Goal: Complete application form

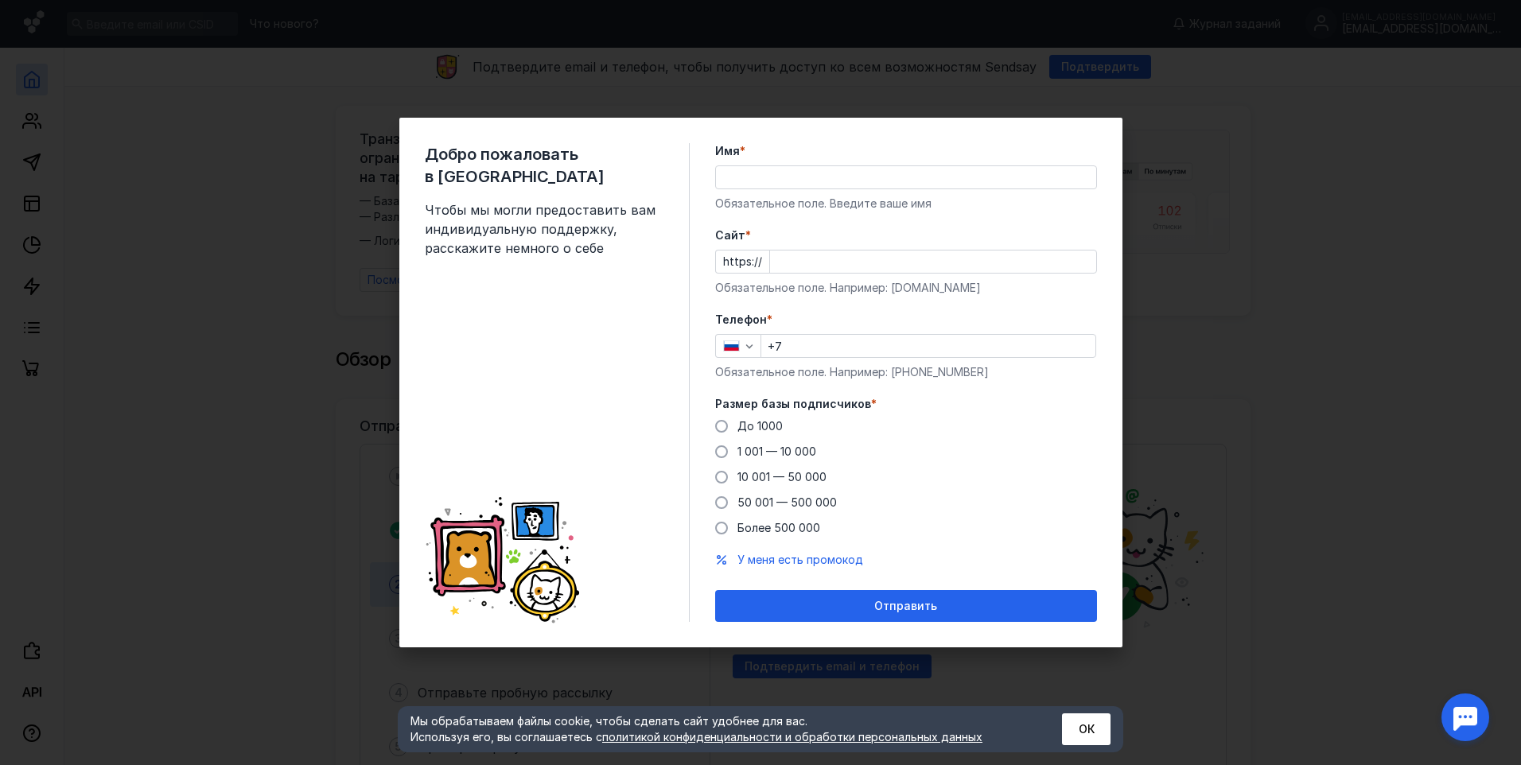
click at [855, 181] on input "Имя *" at bounding box center [906, 177] width 380 height 22
type input "[PERSON_NAME]"
drag, startPoint x: 578, startPoint y: 333, endPoint x: 588, endPoint y: 328, distance: 11.7
click at [578, 333] on div "Добро пожаловать в Sendsay Чтобы мы могли предоставить вам индивидуальную подде…" at bounding box center [557, 382] width 265 height 479
drag, startPoint x: 810, startPoint y: 349, endPoint x: 896, endPoint y: 330, distance: 87.9
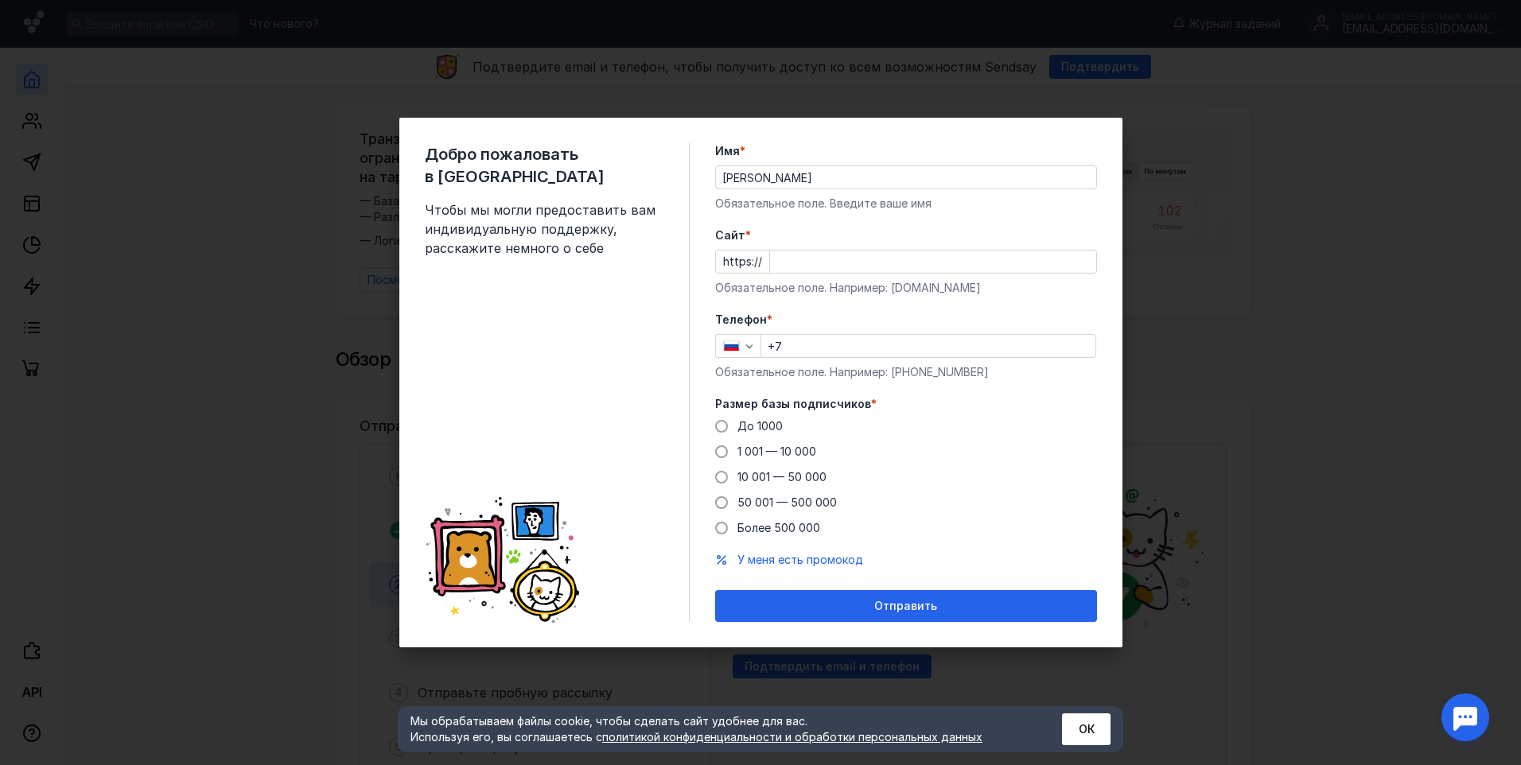
click at [810, 349] on input "+7" at bounding box center [928, 346] width 334 height 22
type input "[PHONE_NUMBER]"
click at [762, 259] on div "https://" at bounding box center [906, 262] width 382 height 24
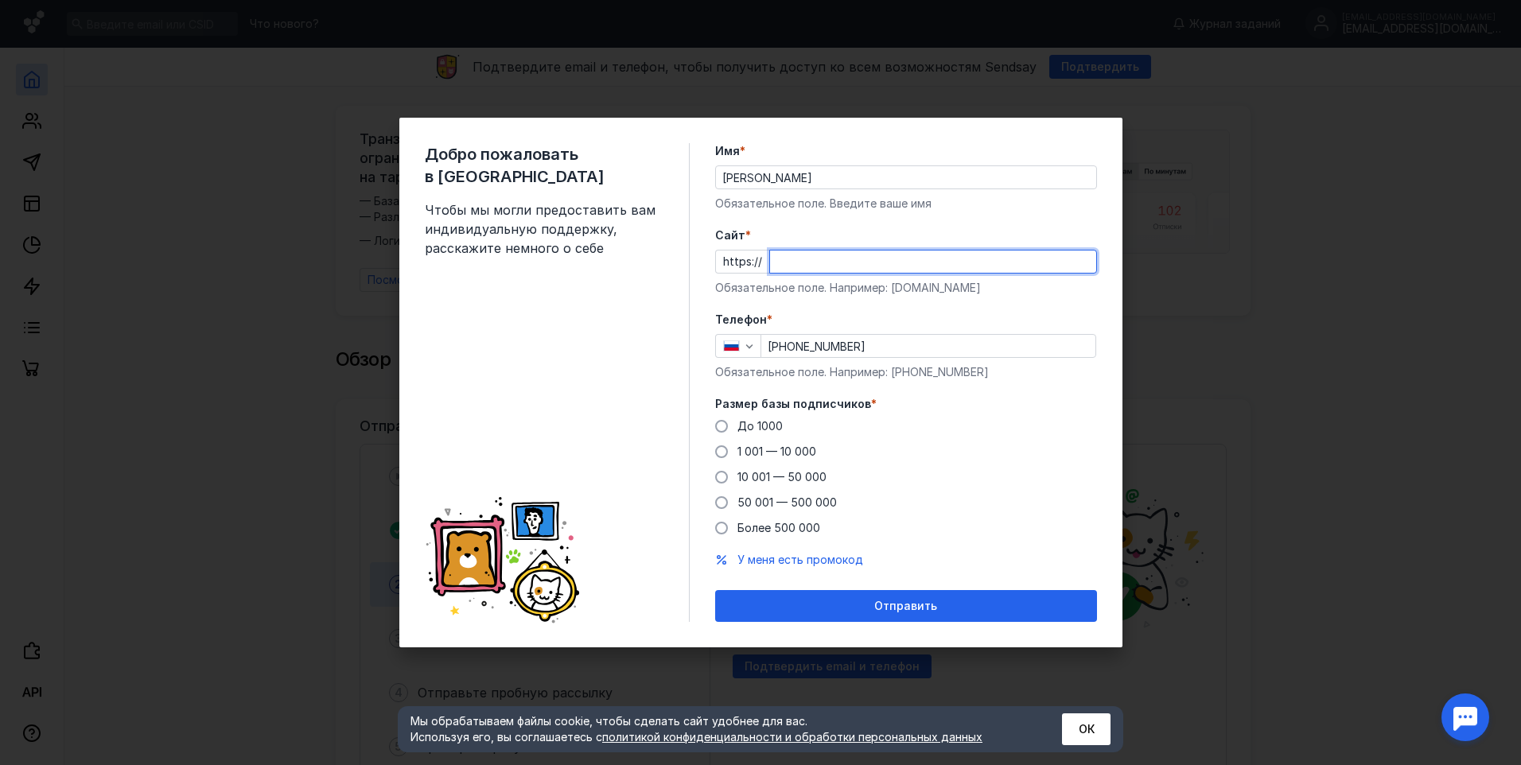
click at [772, 257] on input "Cайт *" at bounding box center [933, 262] width 326 height 22
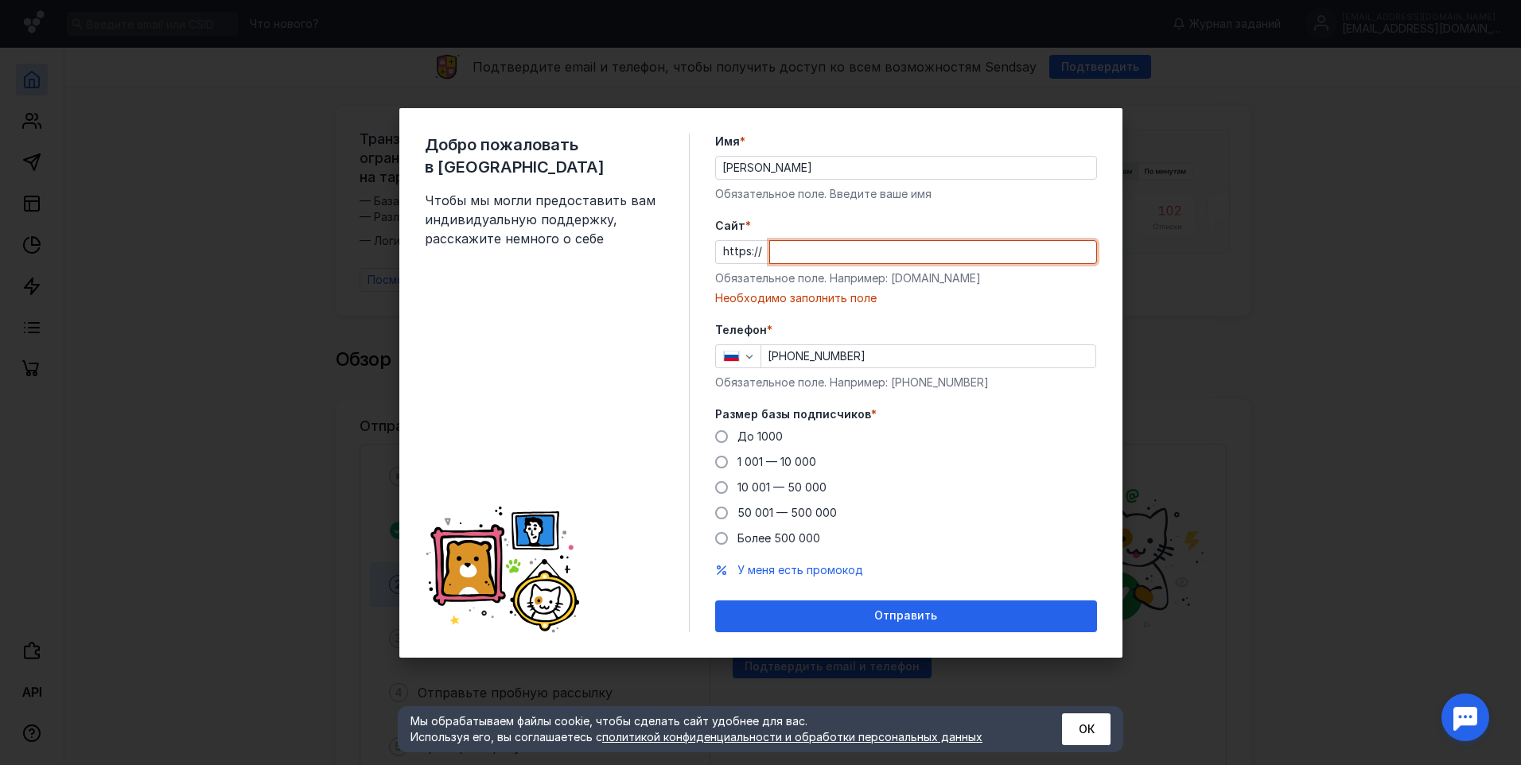
paste input "[DOMAIN_NAME][URL]"
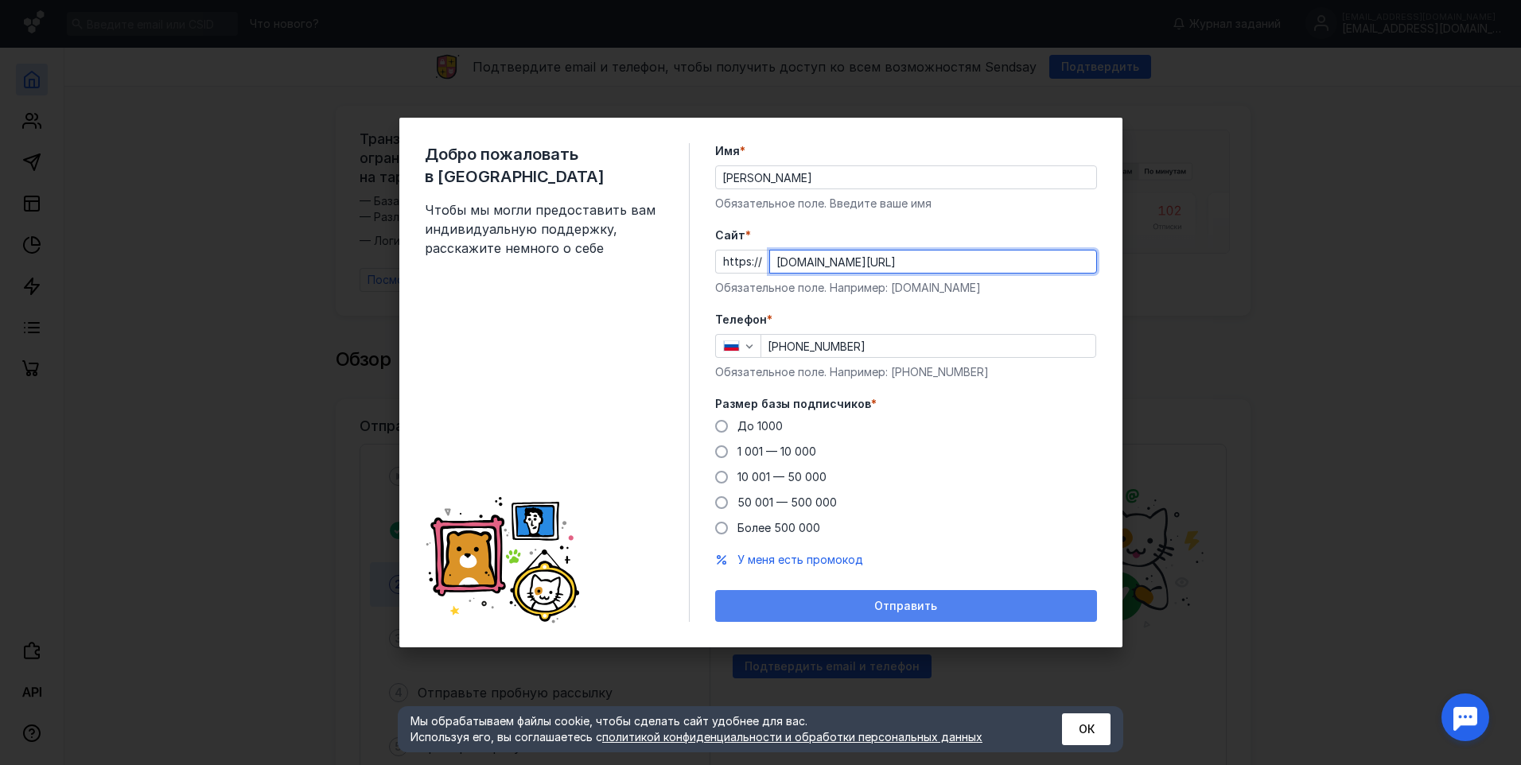
type input "[DOMAIN_NAME][URL]"
click at [861, 603] on div "Отправить" at bounding box center [906, 607] width 366 height 14
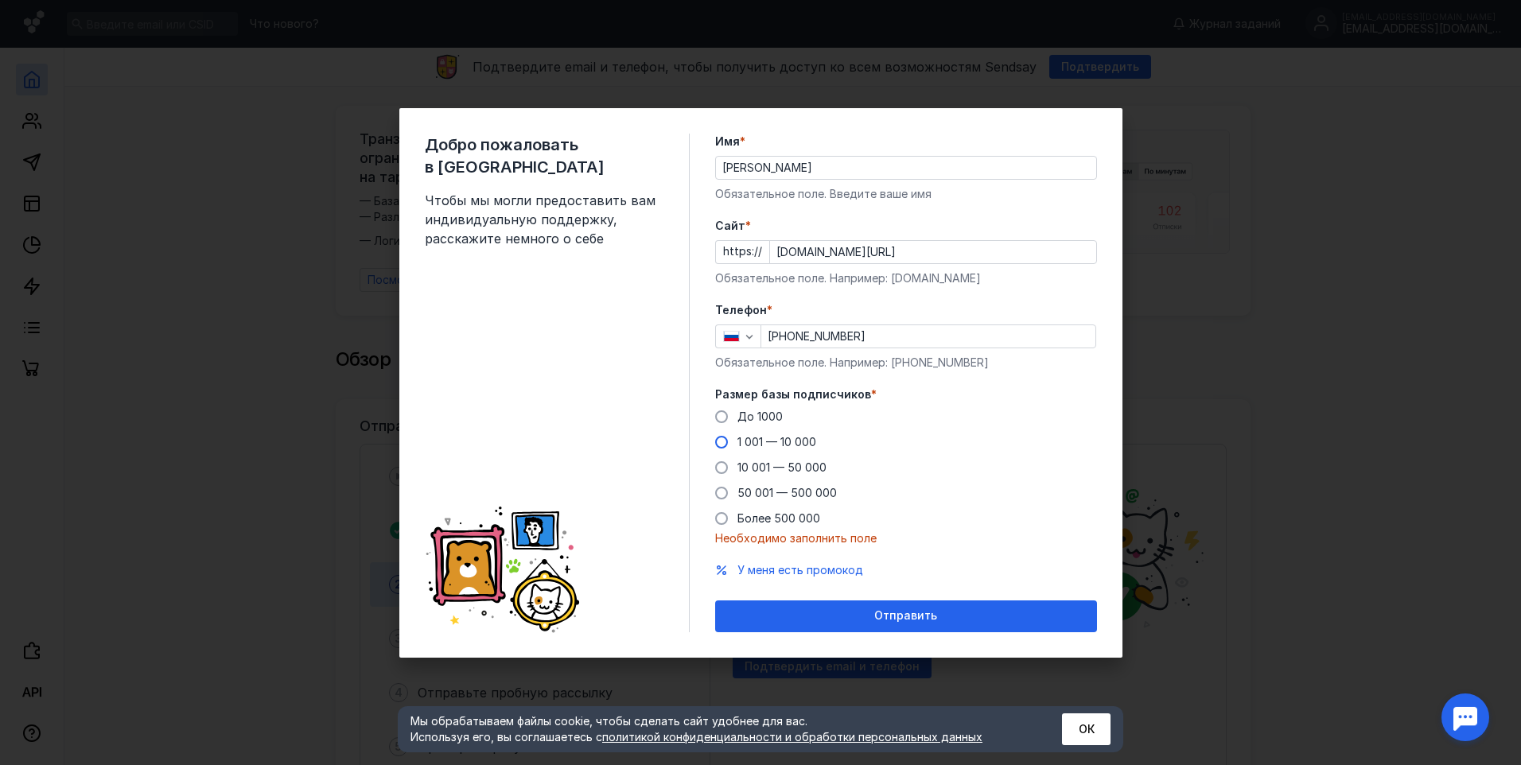
click at [719, 446] on span at bounding box center [721, 442] width 13 height 13
click at [0, 0] on input "1 001 — 10 000" at bounding box center [0, 0] width 0 height 0
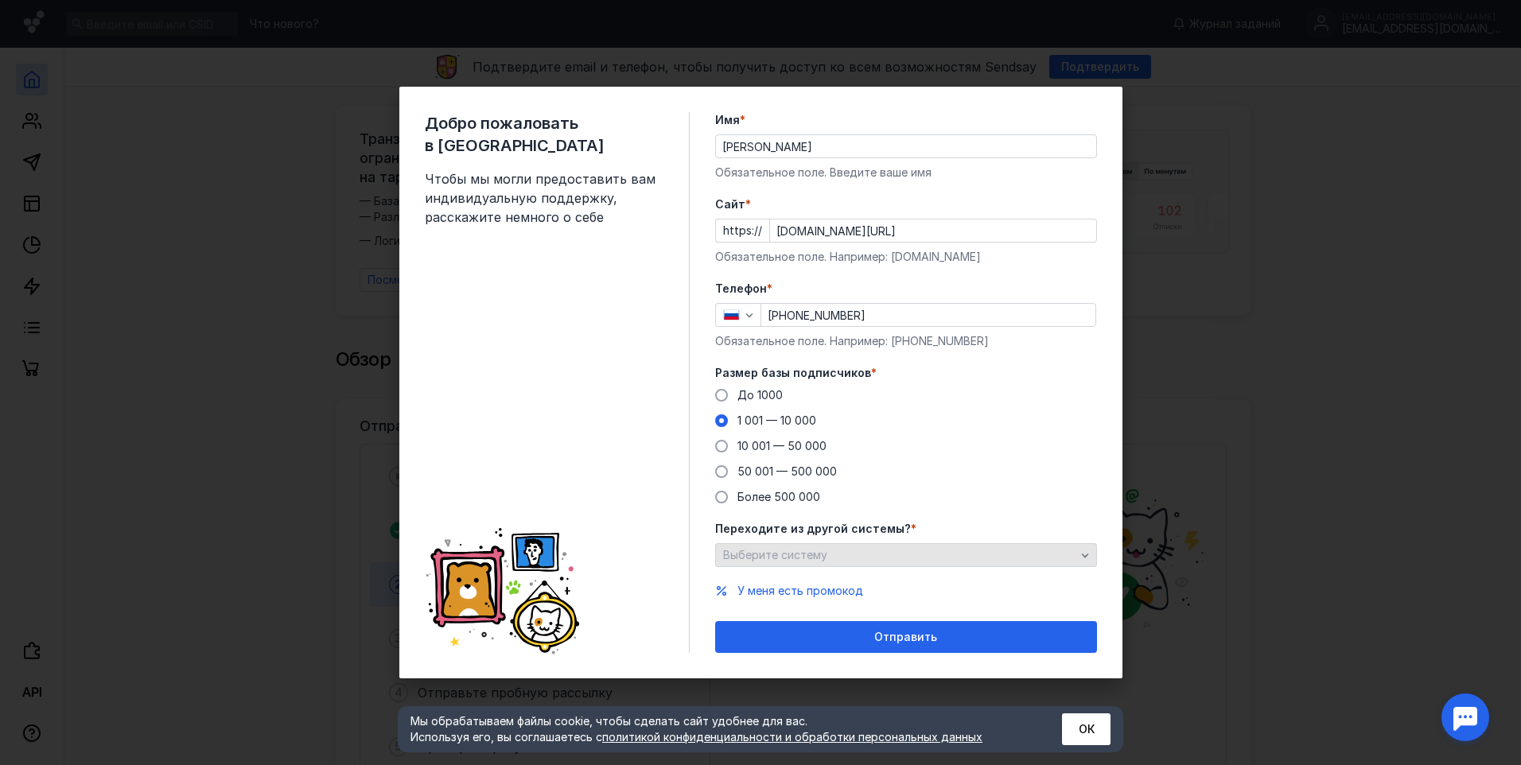
click at [778, 561] on span "Выберите систему" at bounding box center [775, 555] width 104 height 14
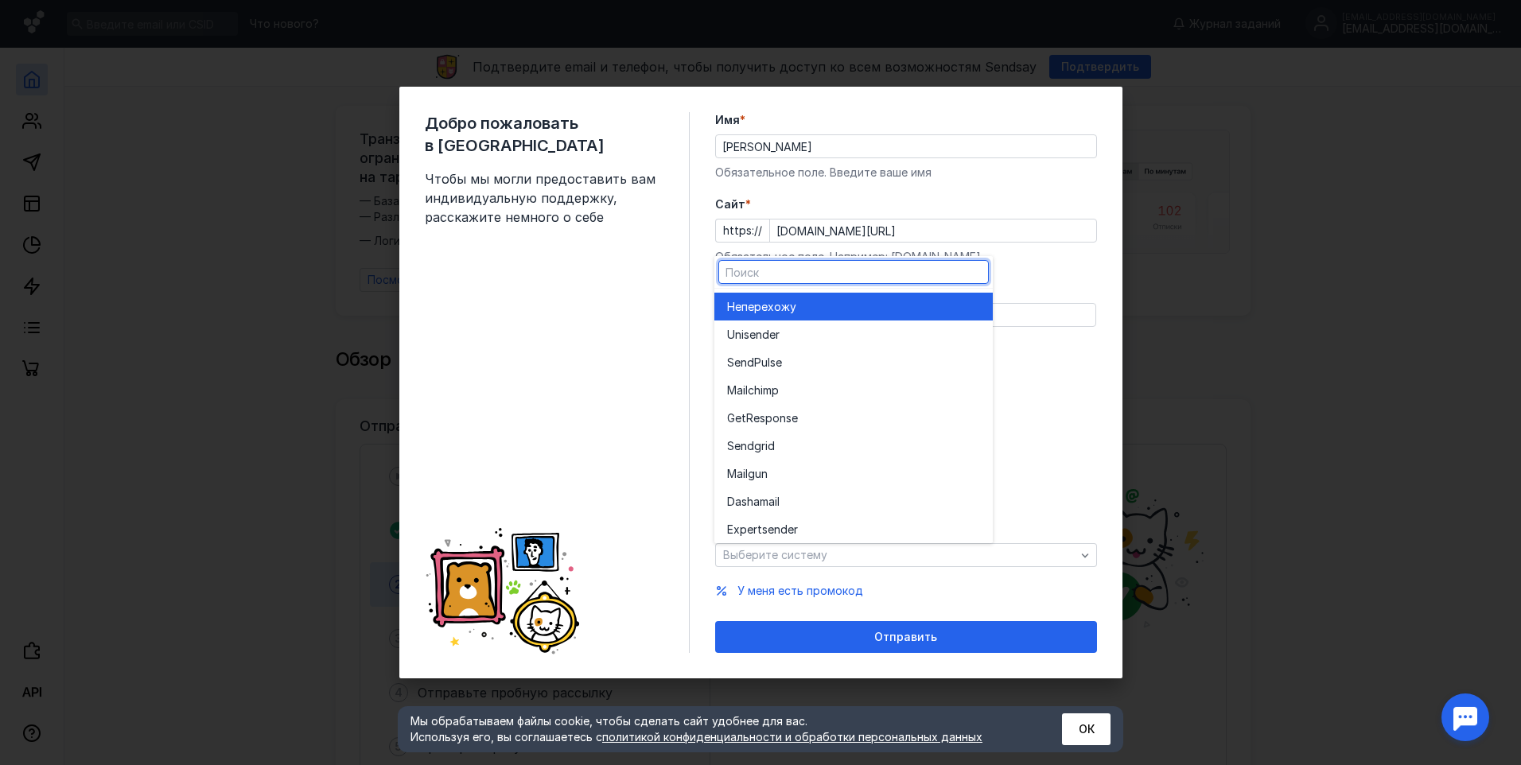
click at [834, 310] on div "Не перехожу" at bounding box center [853, 307] width 253 height 16
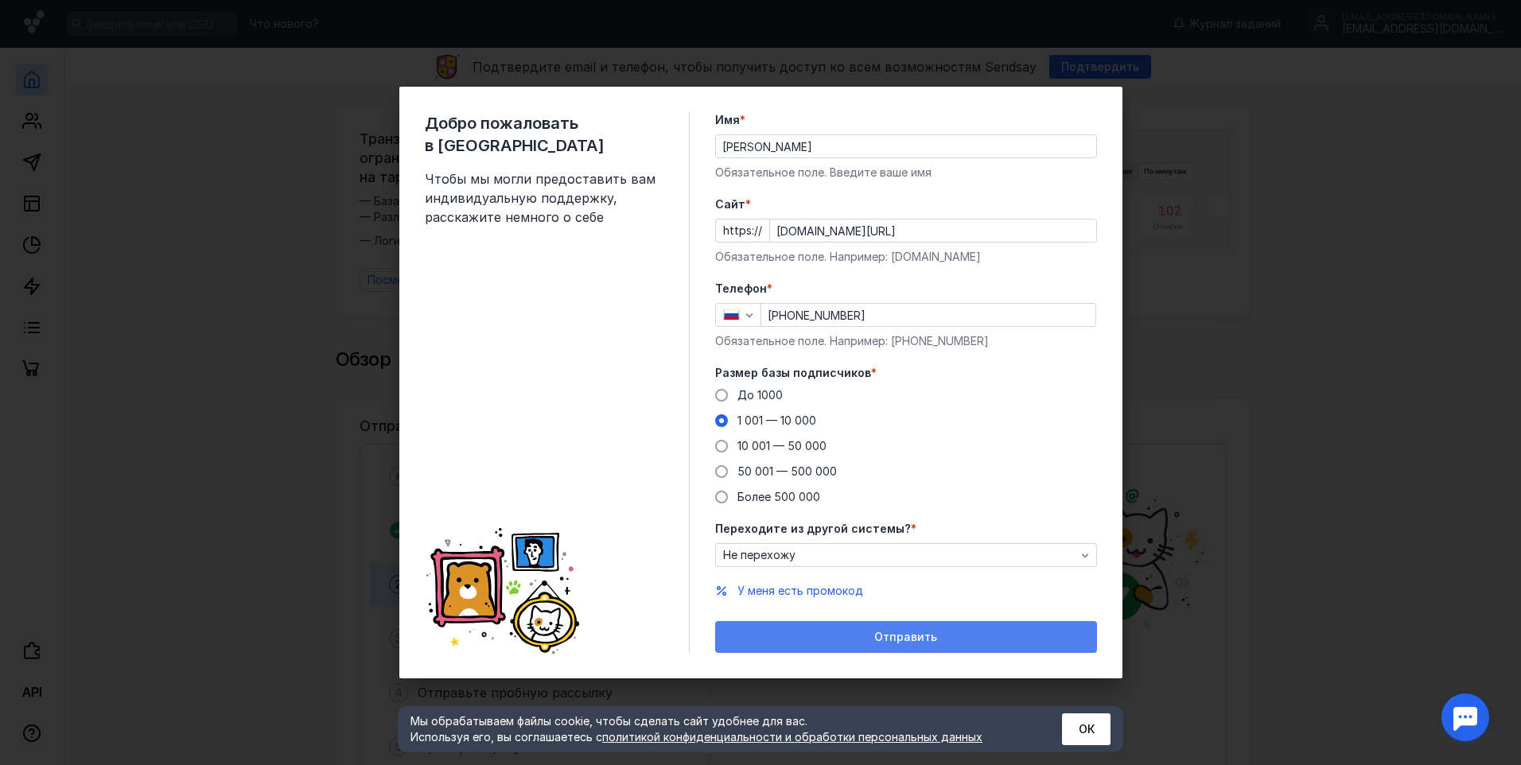
click at [855, 631] on div "Отправить" at bounding box center [906, 638] width 366 height 14
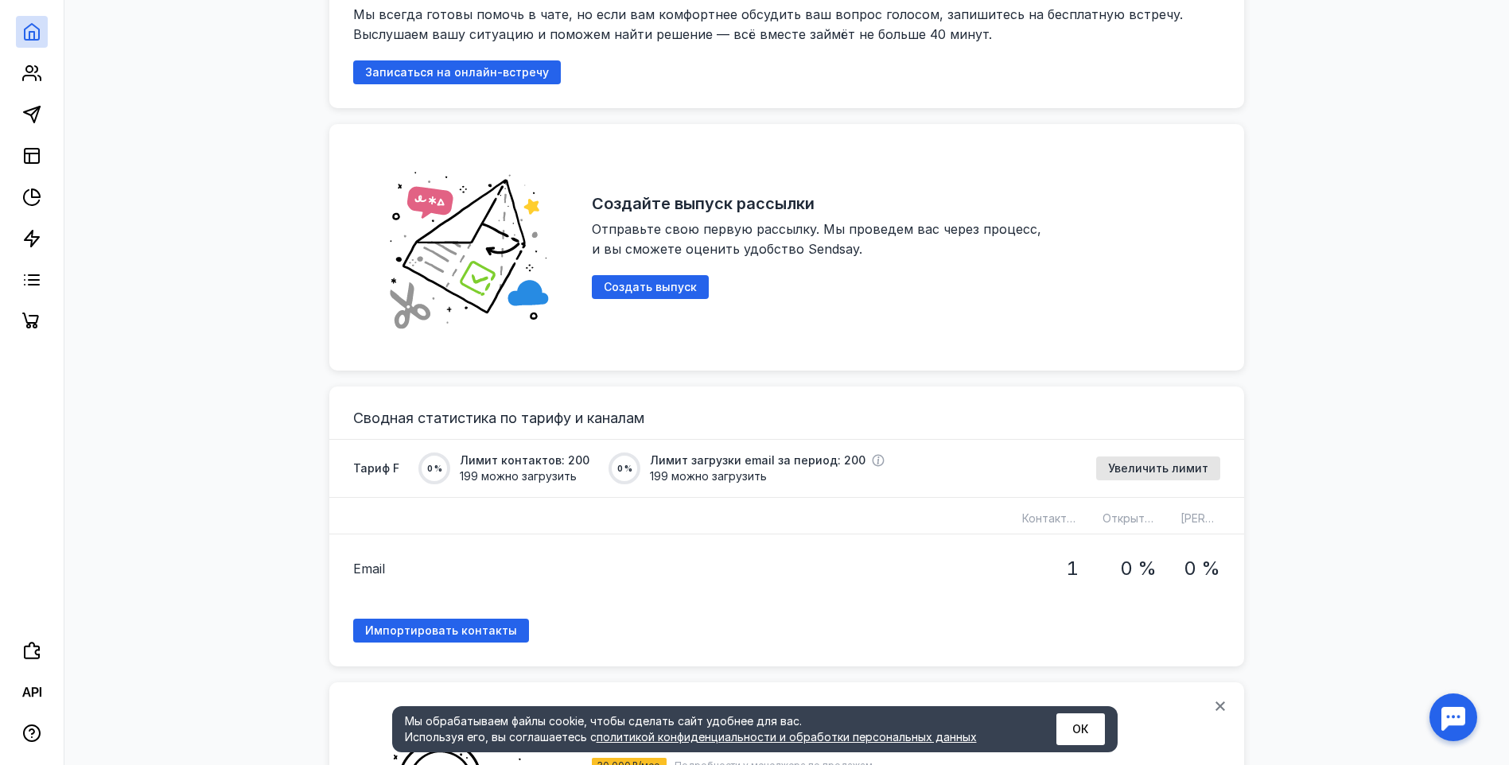
scroll to position [856, 0]
